Goal: Navigation & Orientation: Find specific page/section

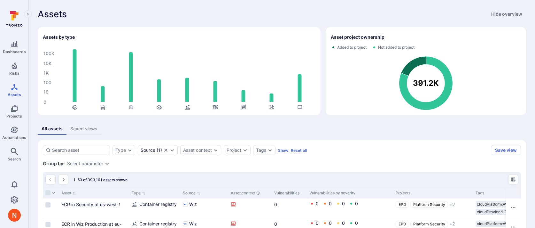
scroll to position [27, 0]
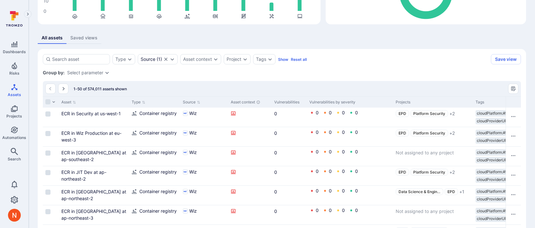
scroll to position [91, 0]
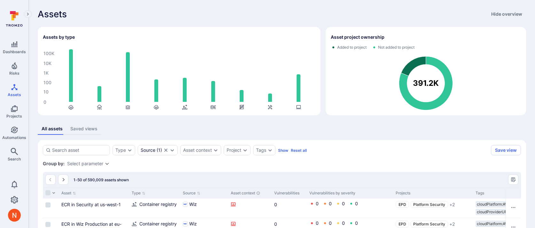
scroll to position [82, 0]
